Goal: Transaction & Acquisition: Obtain resource

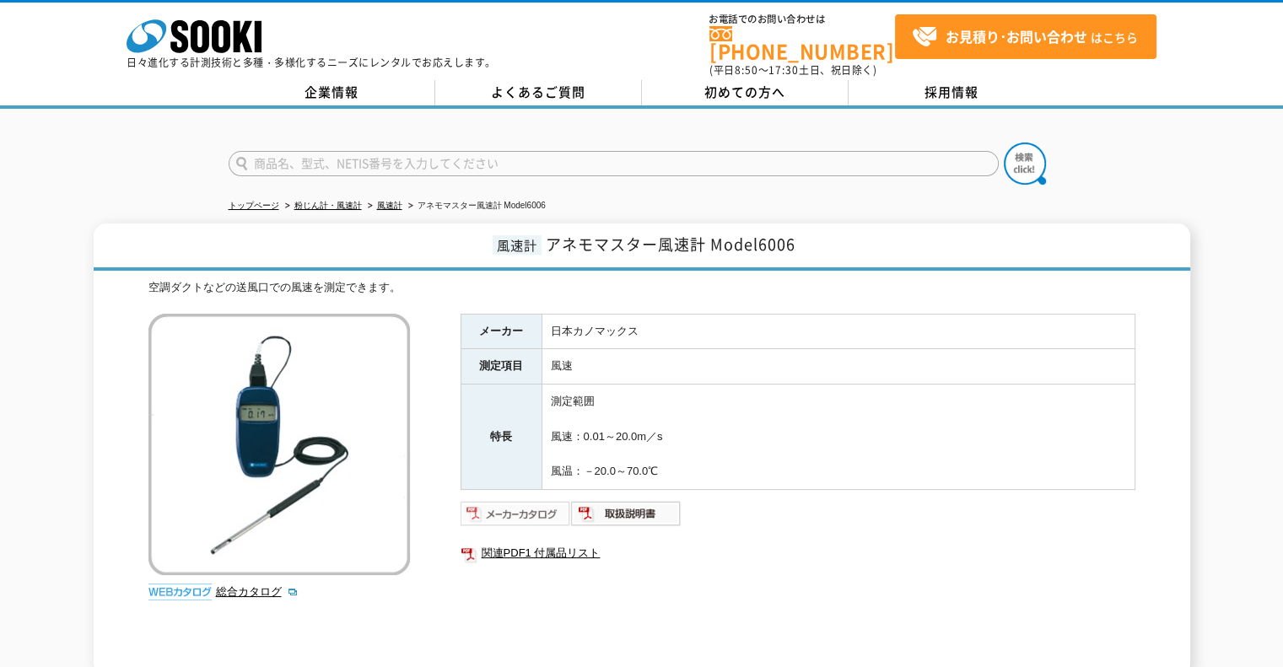
click at [509, 500] on img at bounding box center [516, 513] width 110 height 27
click at [857, 154] on input "text" at bounding box center [614, 163] width 770 height 25
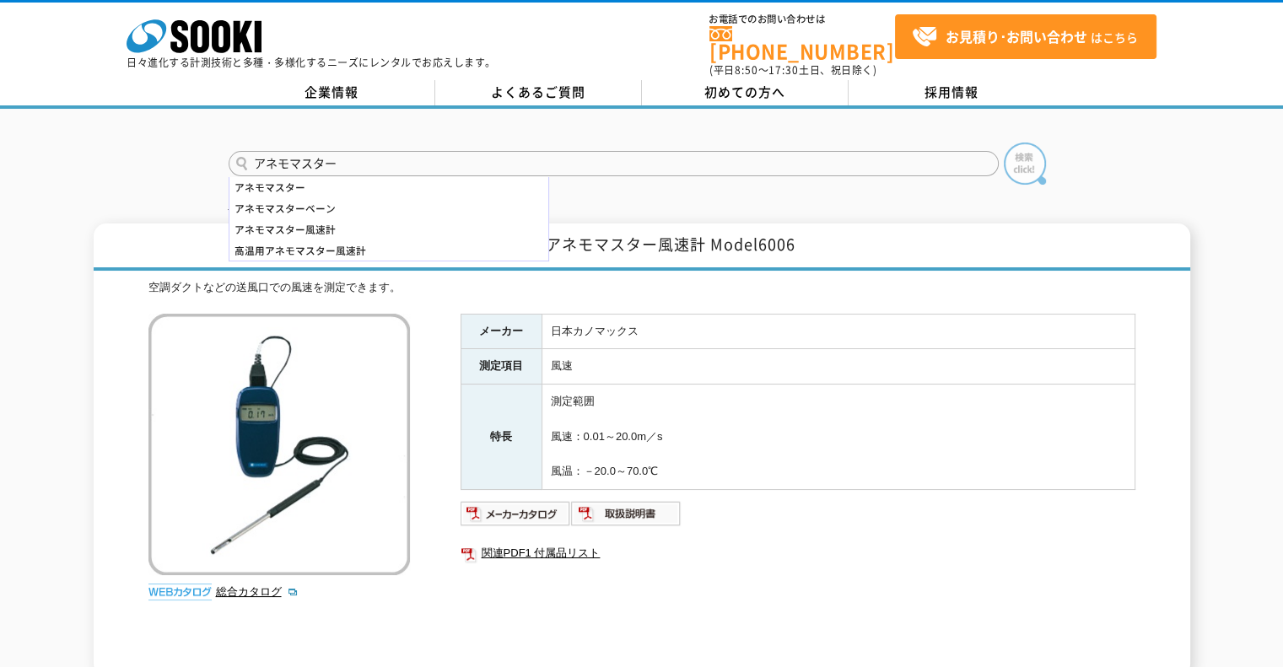
type input "アネモマスター"
click at [1044, 144] on img at bounding box center [1025, 164] width 42 height 42
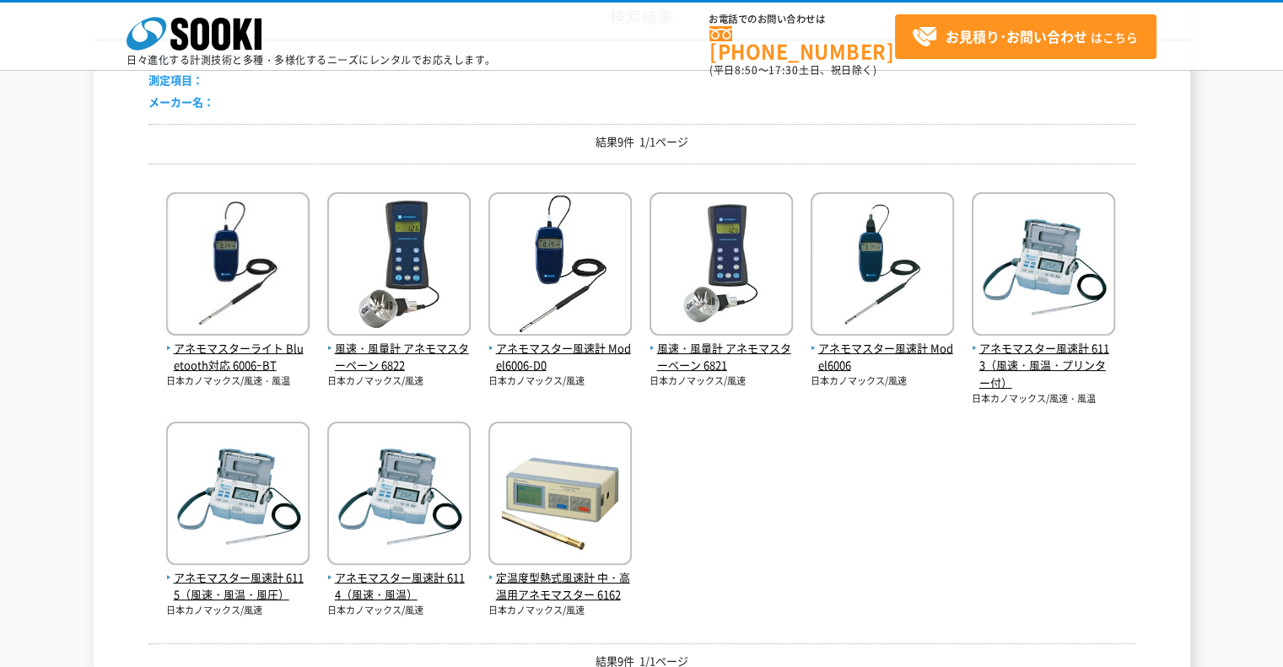
scroll to position [194, 0]
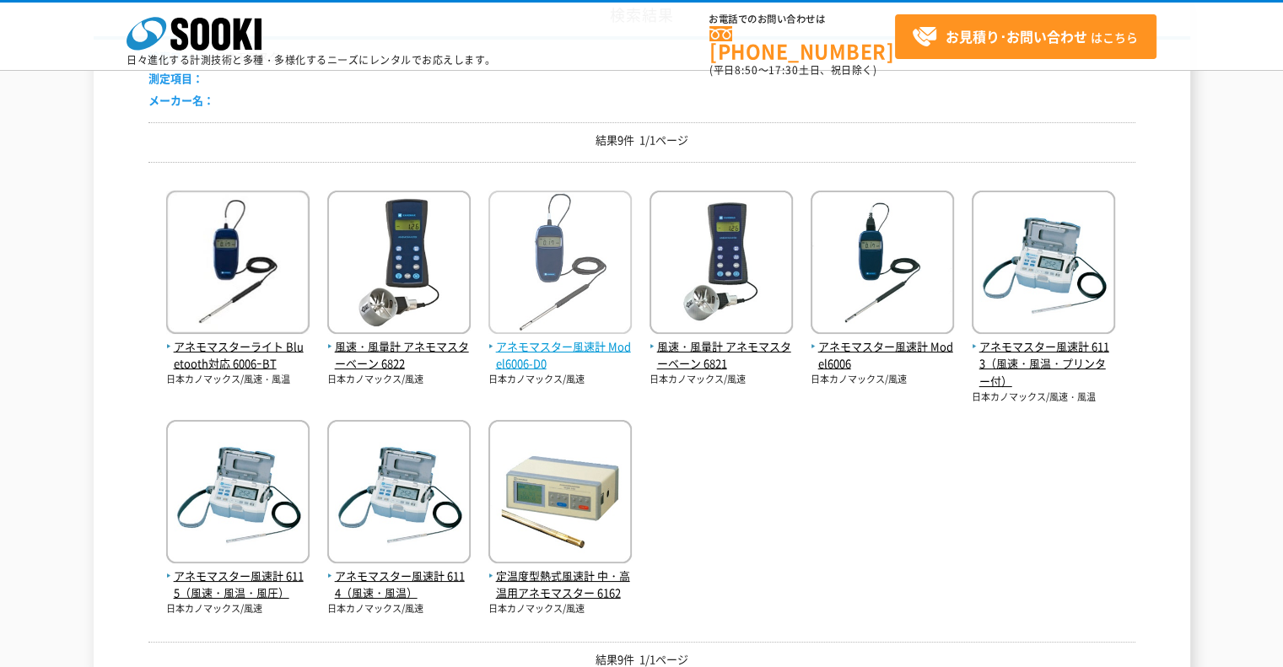
click at [506, 347] on span "アネモマスター風速計 Model6006-D0" at bounding box center [559, 355] width 143 height 35
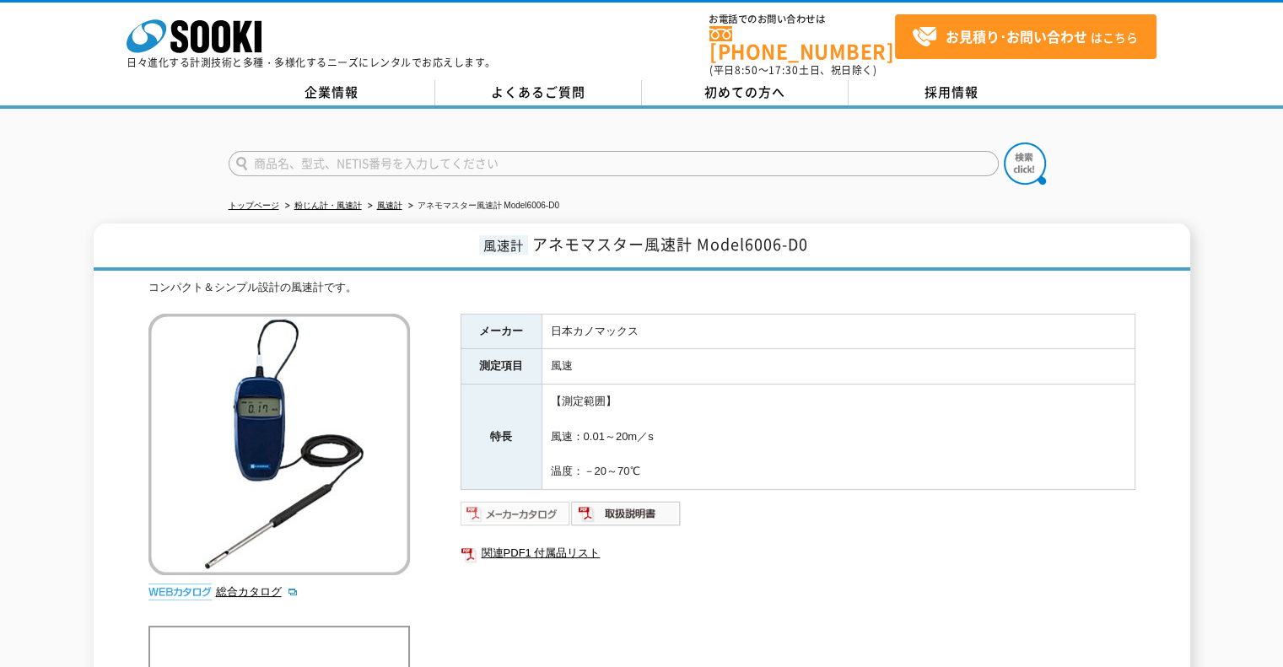
click at [550, 500] on img at bounding box center [516, 513] width 110 height 27
